Goal: Information Seeking & Learning: Learn about a topic

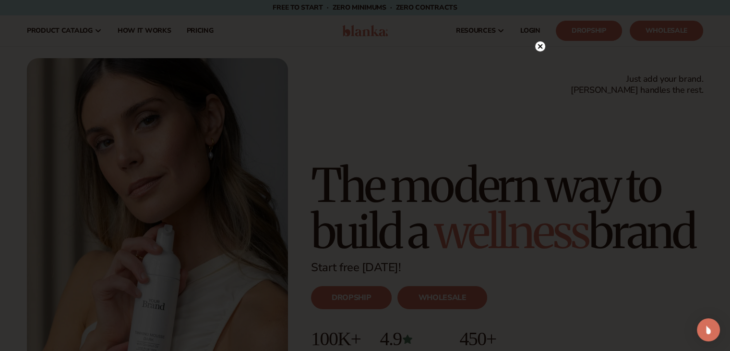
scroll to position [4, 0]
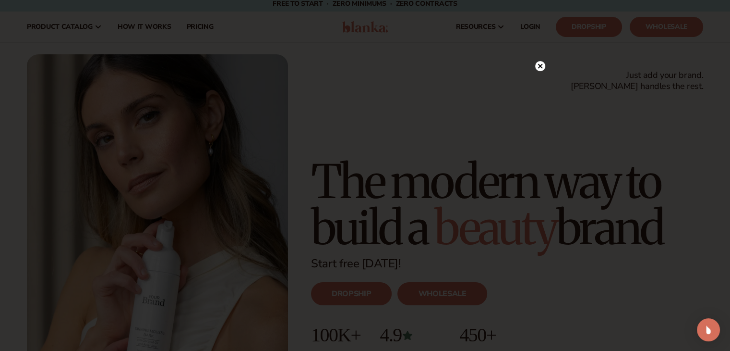
click at [540, 67] on circle at bounding box center [540, 66] width 10 height 10
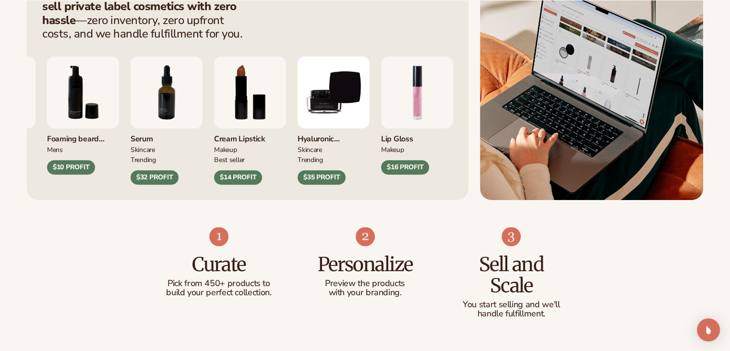
scroll to position [444, 0]
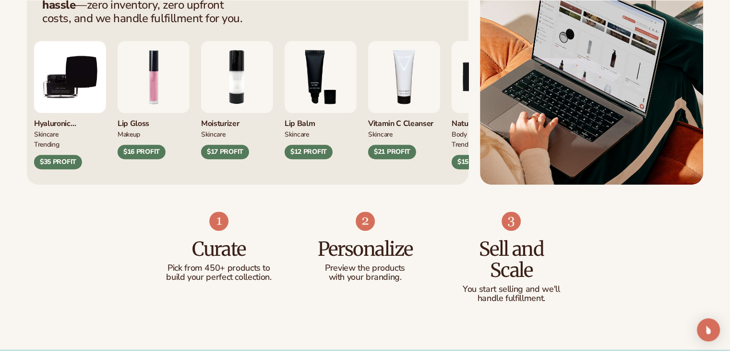
click at [64, 121] on div "Hyaluronic moisturizer" at bounding box center [70, 121] width 72 height 16
click at [75, 93] on img "9 / 9" at bounding box center [70, 77] width 72 height 72
click at [55, 166] on div "$35 PROFIT" at bounding box center [58, 162] width 48 height 14
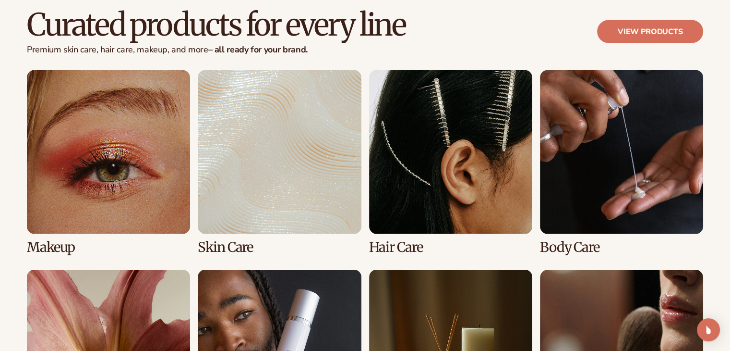
scroll to position [2030, 0]
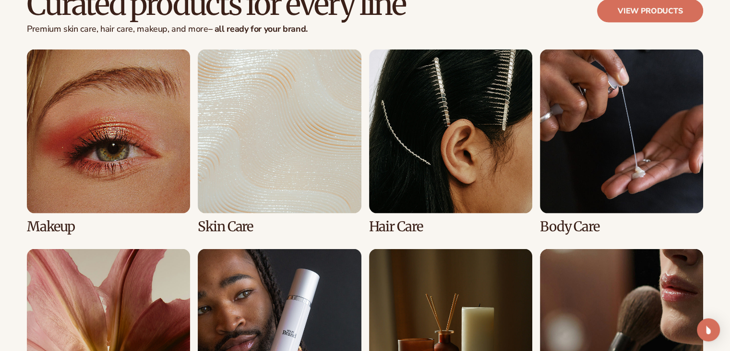
click at [307, 174] on link "2 / 8" at bounding box center [279, 141] width 163 height 184
click at [267, 185] on link "2 / 8" at bounding box center [279, 141] width 163 height 184
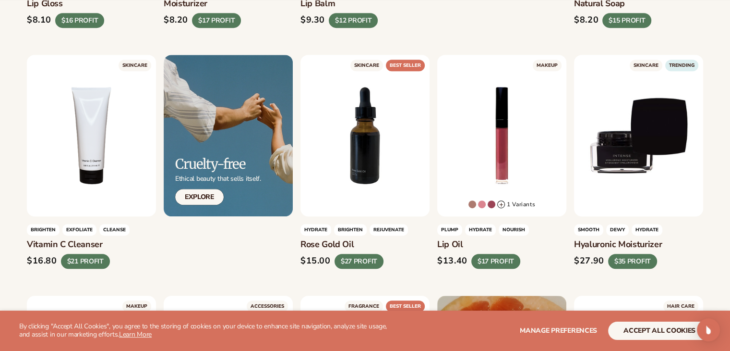
scroll to position [521, 0]
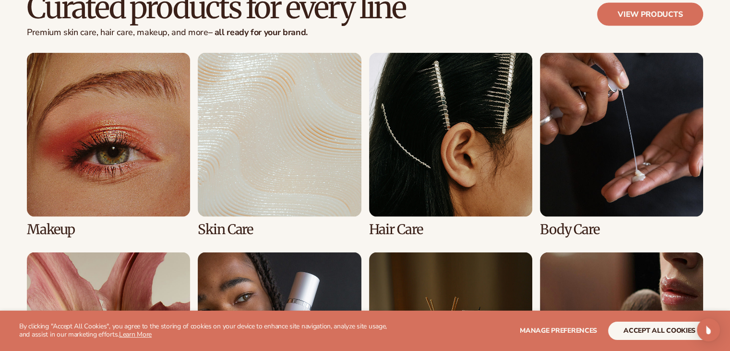
scroll to position [2030, 0]
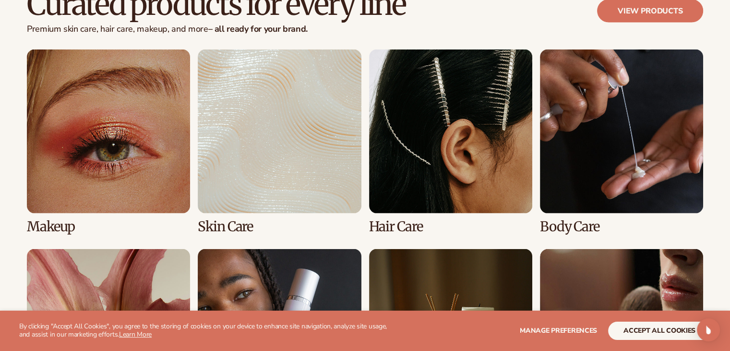
click at [444, 150] on link "3 / 8" at bounding box center [450, 141] width 163 height 184
click at [408, 203] on link "3 / 8" at bounding box center [450, 141] width 163 height 184
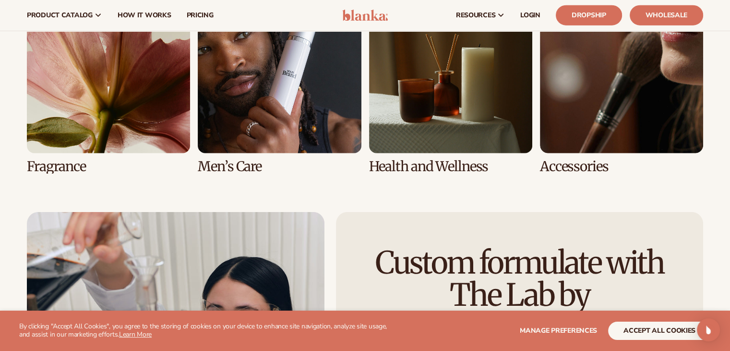
scroll to position [2183, 0]
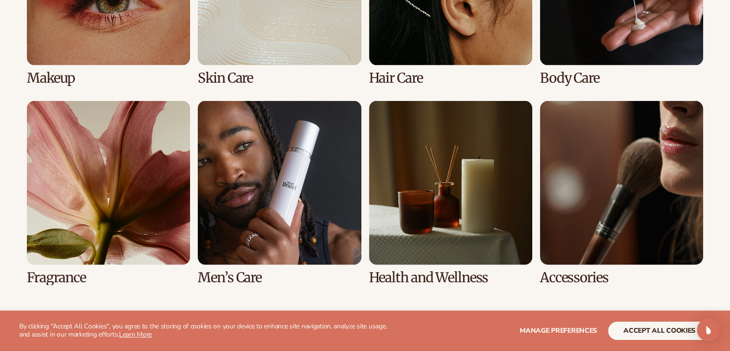
scroll to position [2183, 0]
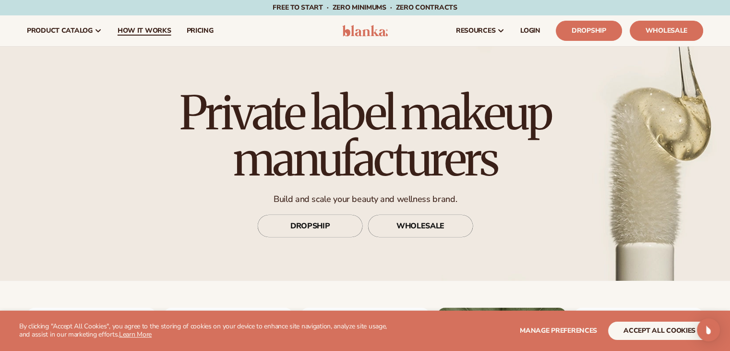
click at [150, 29] on span "How It Works" at bounding box center [145, 31] width 54 height 8
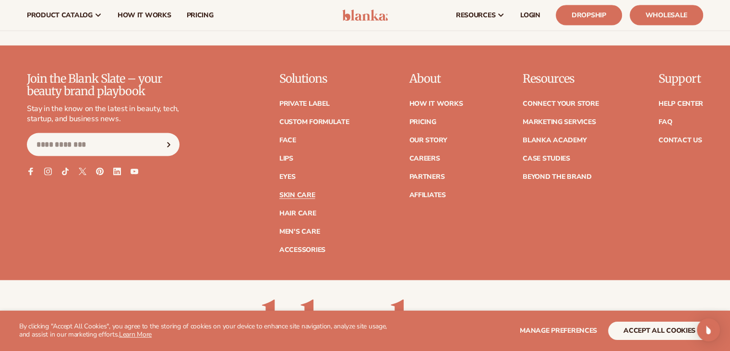
scroll to position [1899, 0]
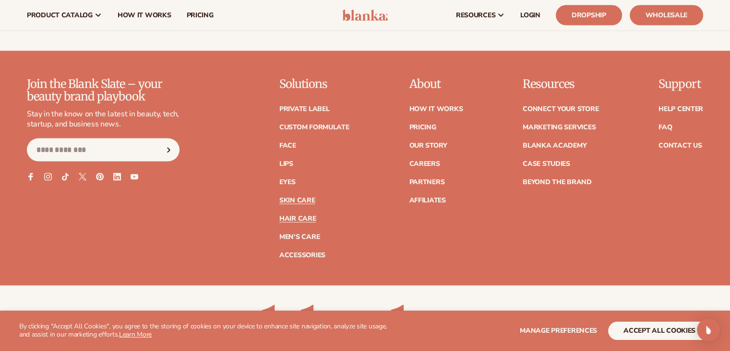
click at [312, 217] on link "Hair Care" at bounding box center [297, 218] width 36 height 7
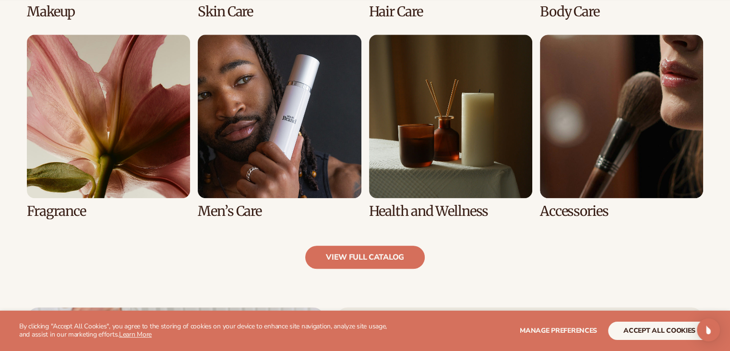
scroll to position [920, 0]
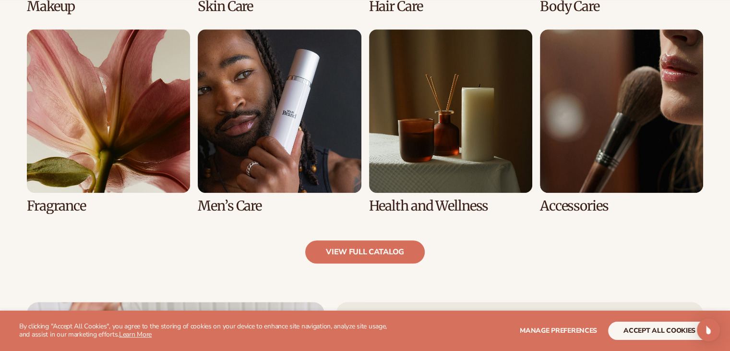
click at [492, 116] on link "7 / 8" at bounding box center [450, 121] width 163 height 184
click at [445, 204] on link "7 / 8" at bounding box center [450, 121] width 163 height 184
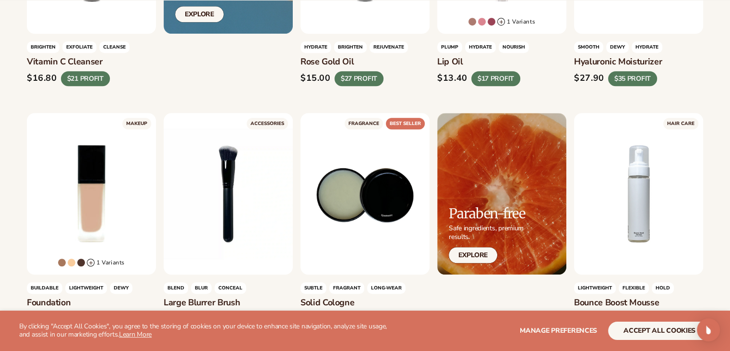
scroll to position [731, 0]
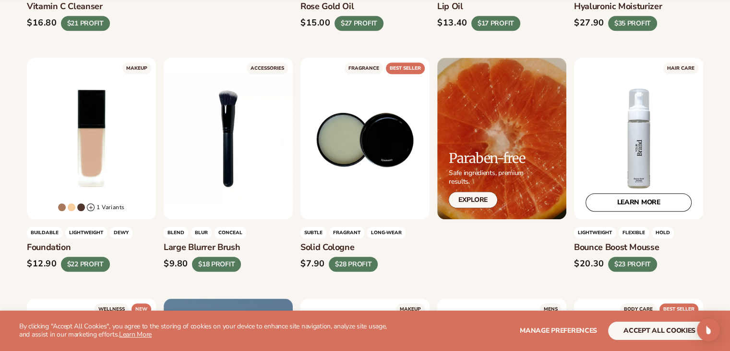
click at [637, 121] on div "LEARN MORE" at bounding box center [638, 138] width 129 height 161
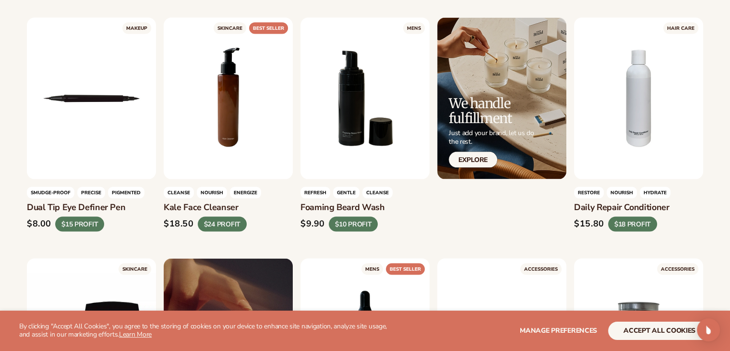
scroll to position [1995, 0]
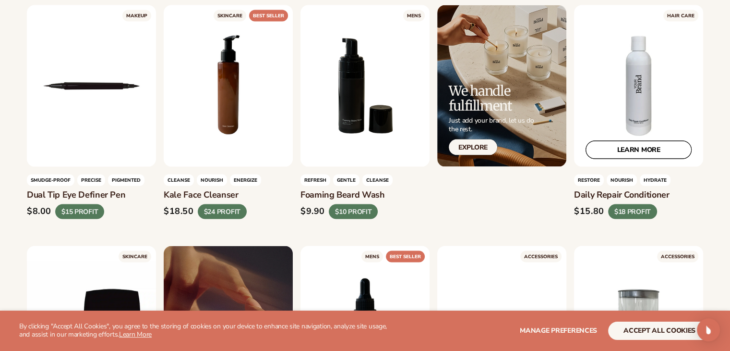
click at [640, 141] on link "LEARN MORE" at bounding box center [639, 150] width 106 height 18
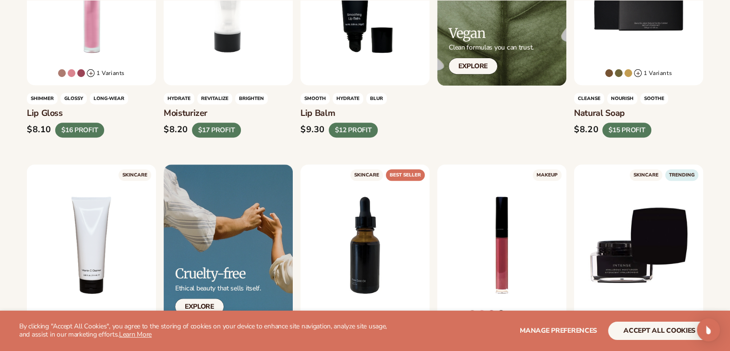
scroll to position [384, 0]
